Goal: Information Seeking & Learning: Learn about a topic

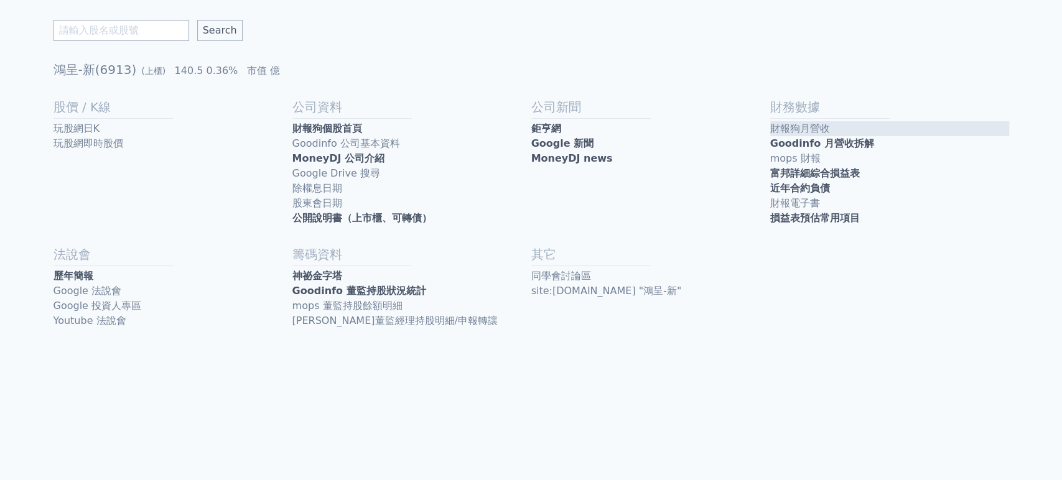
click at [816, 127] on link "財報狗月營收" at bounding box center [889, 128] width 239 height 15
click at [131, 30] on input "text" at bounding box center [122, 30] width 136 height 21
type input "汎銓"
click at [197, 20] on input "Search" at bounding box center [219, 30] width 45 height 21
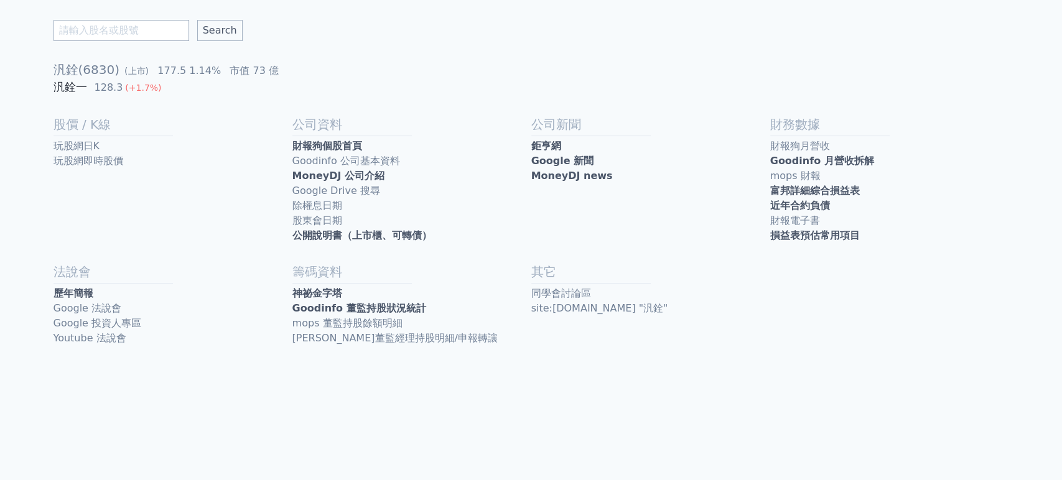
click at [80, 90] on link "汎銓一" at bounding box center [71, 86] width 34 height 13
click at [146, 292] on link "歷年簡報" at bounding box center [173, 293] width 239 height 15
click at [100, 32] on input "text" at bounding box center [122, 30] width 136 height 21
type input "鴻呈"
click at [201, 14] on div "鴻呈 Search 汎銓(6830) (上市) 177.5 1.14% 市值 73 億 汎銓一 128.3 (+1.7%) 股價 / K線 玩股網日K 玩股網…" at bounding box center [532, 183] width 956 height 366
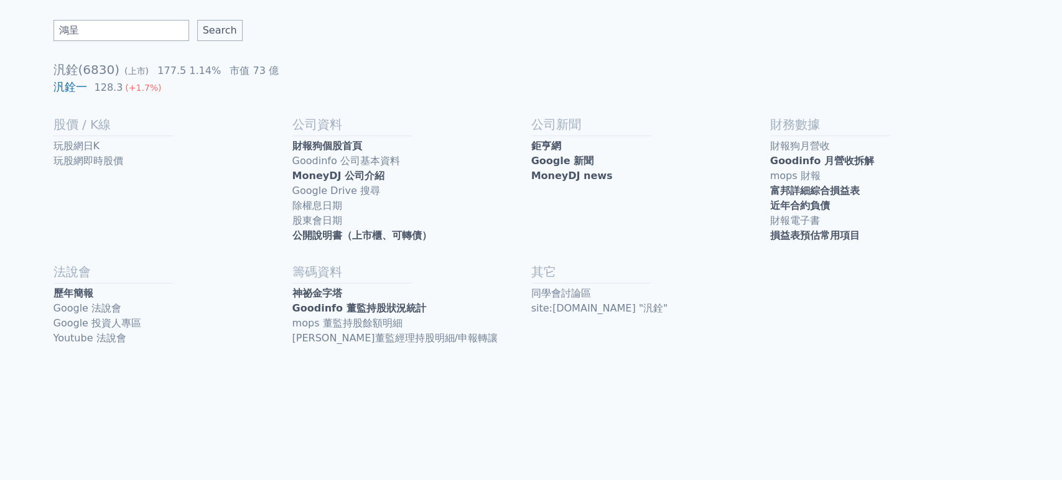
click at [202, 24] on input "Search" at bounding box center [219, 30] width 45 height 21
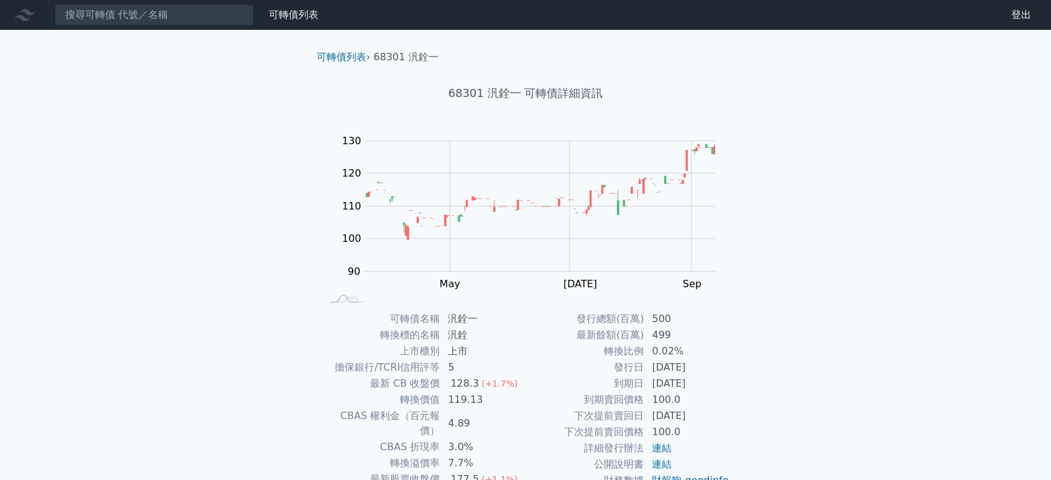
scroll to position [69, 0]
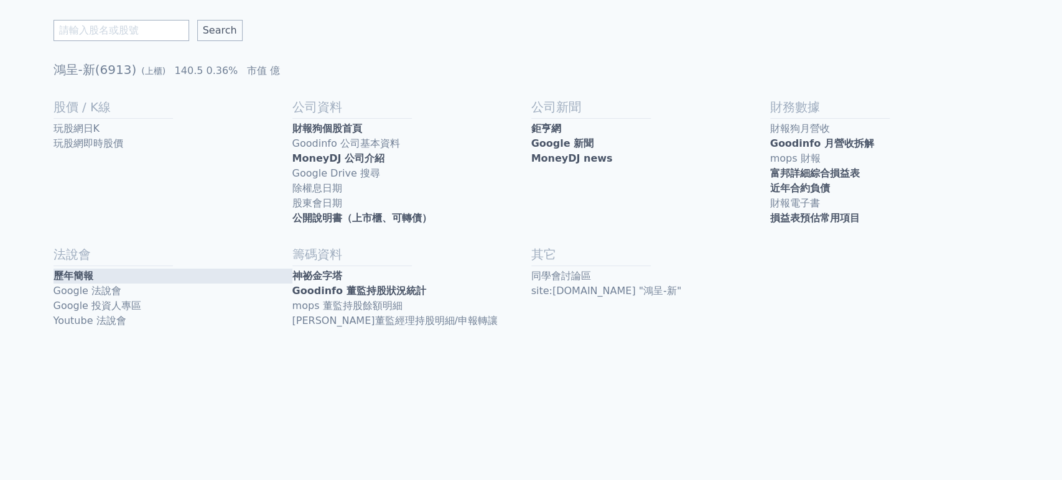
click at [127, 279] on link "歷年簡報" at bounding box center [173, 276] width 239 height 15
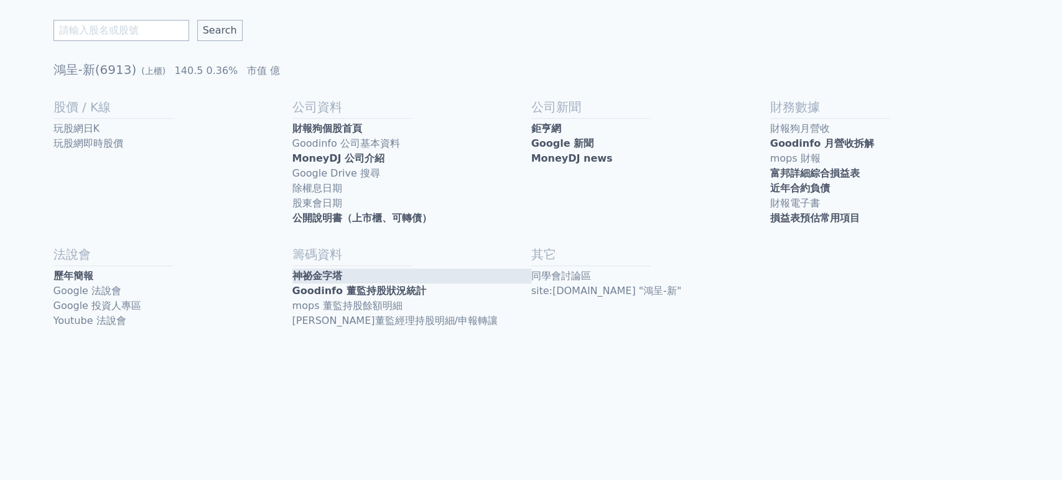
click at [328, 281] on link "神祕金字塔" at bounding box center [411, 276] width 239 height 15
click at [307, 289] on link "Goodinfo 董監持股狀況統計" at bounding box center [411, 291] width 239 height 15
